Goal: Navigation & Orientation: Find specific page/section

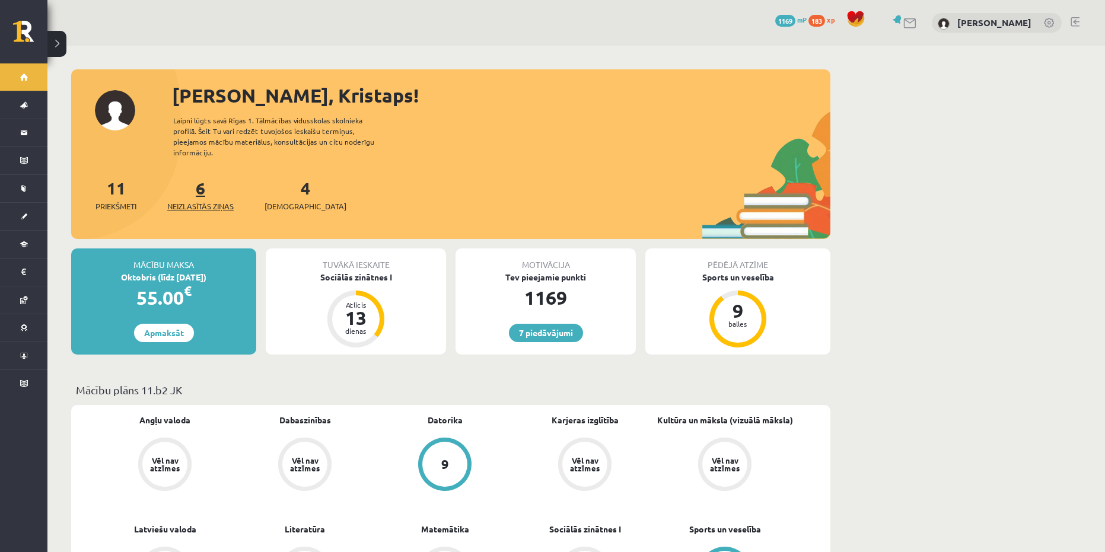
click at [202, 181] on link "6 Neizlasītās ziņas" at bounding box center [200, 194] width 66 height 35
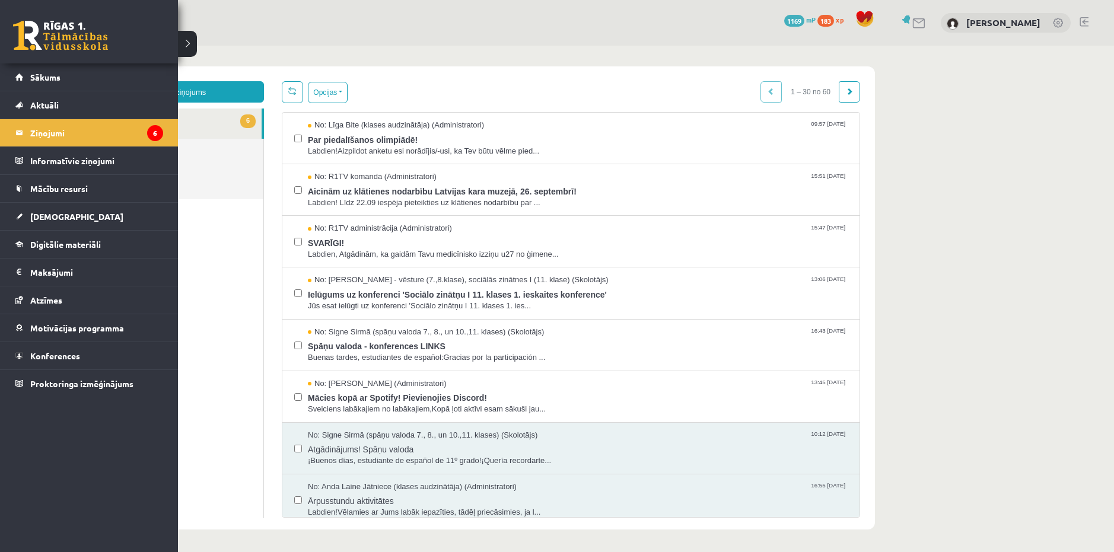
click at [23, 31] on link at bounding box center [60, 36] width 95 height 30
